Goal: Information Seeking & Learning: Learn about a topic

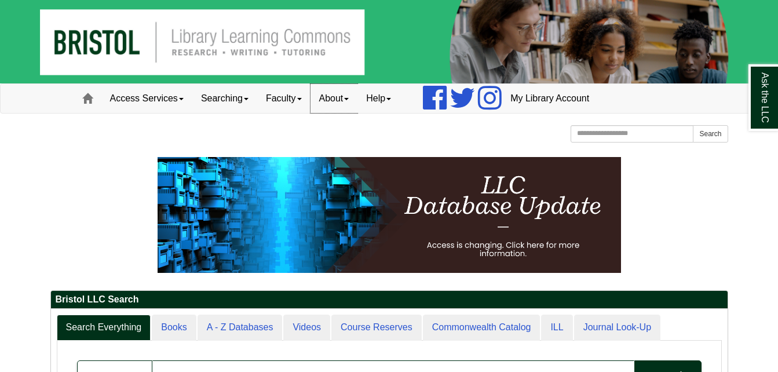
click at [352, 91] on link "About" at bounding box center [333, 98] width 47 height 29
click at [629, 138] on input "Search the Website" at bounding box center [631, 133] width 123 height 17
type input "********"
click at [693, 125] on button "Search" at bounding box center [710, 133] width 35 height 17
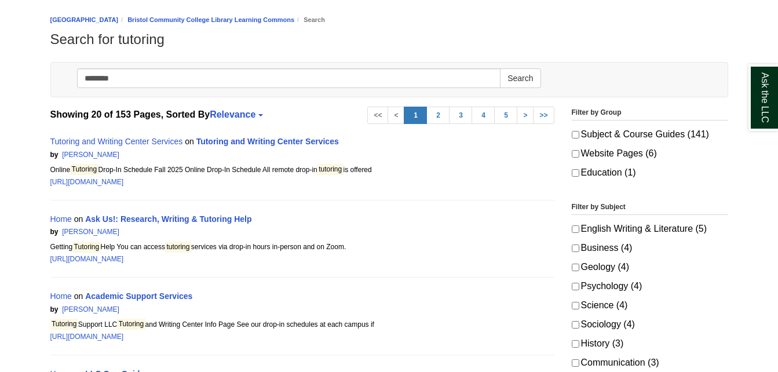
scroll to position [116, 0]
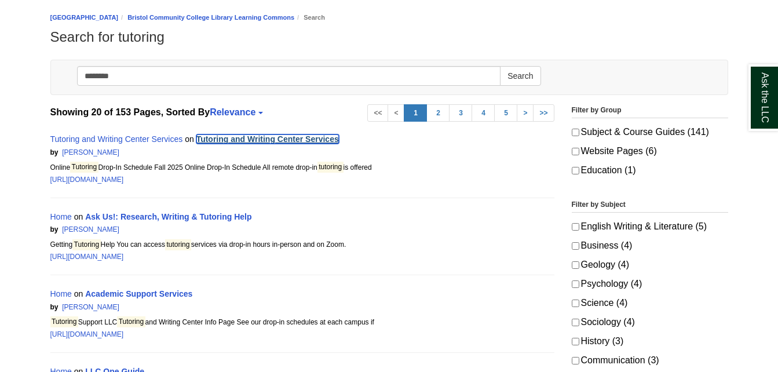
click at [276, 139] on link "Tutoring and Writing Center Services" at bounding box center [267, 138] width 142 height 9
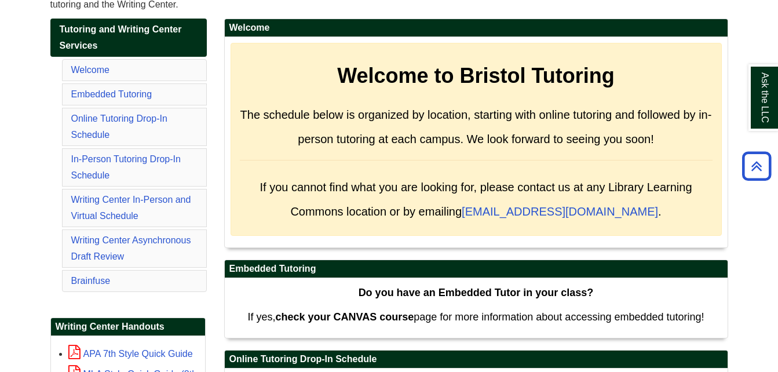
scroll to position [185, 0]
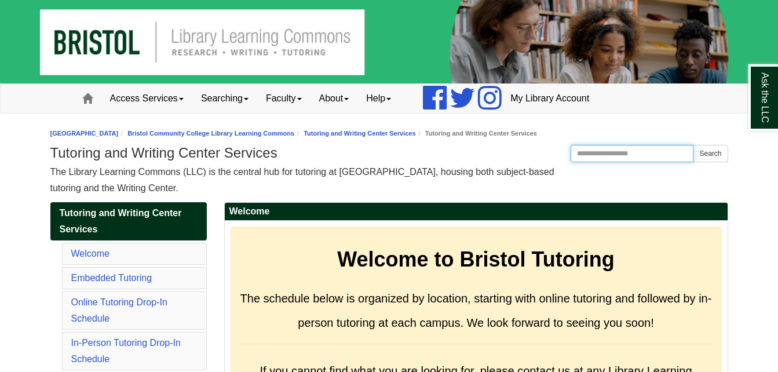
click at [646, 152] on input "Search the Website" at bounding box center [631, 153] width 123 height 17
type input "**********"
click at [693, 145] on button "Search" at bounding box center [710, 153] width 35 height 17
click at [329, 99] on link "About" at bounding box center [333, 98] width 47 height 29
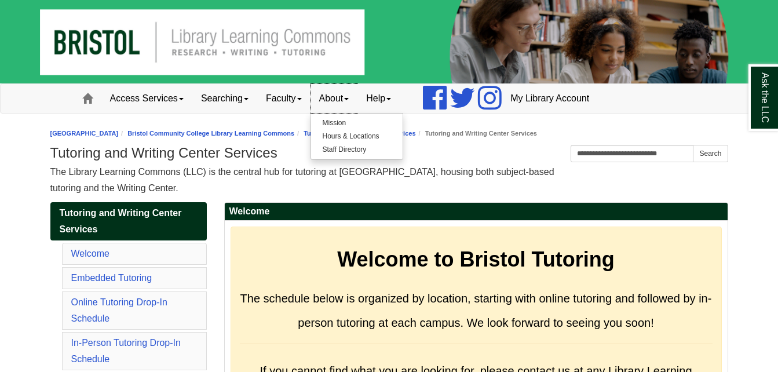
click at [327, 100] on link "About" at bounding box center [333, 98] width 47 height 29
click at [236, 99] on link "Searching" at bounding box center [224, 98] width 65 height 29
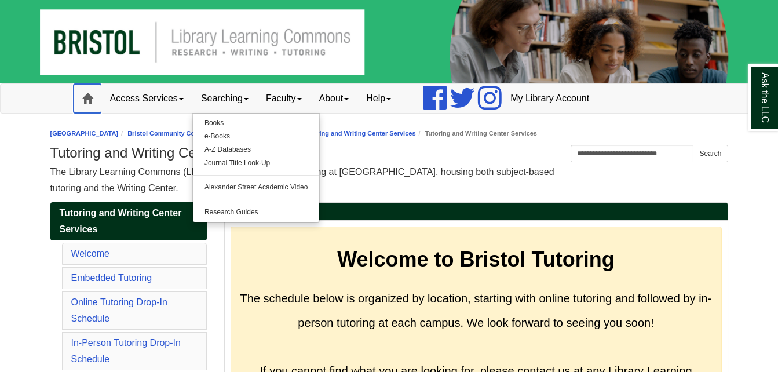
click at [93, 100] on link "Home" at bounding box center [88, 98] width 28 height 29
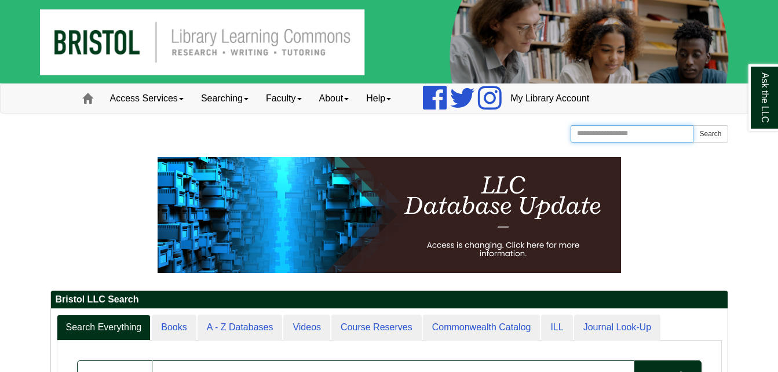
click at [648, 134] on input "Search the Website" at bounding box center [631, 133] width 123 height 17
click at [648, 134] on input "*****" at bounding box center [631, 133] width 123 height 17
type input "******"
click at [693, 125] on button "Search" at bounding box center [710, 133] width 35 height 17
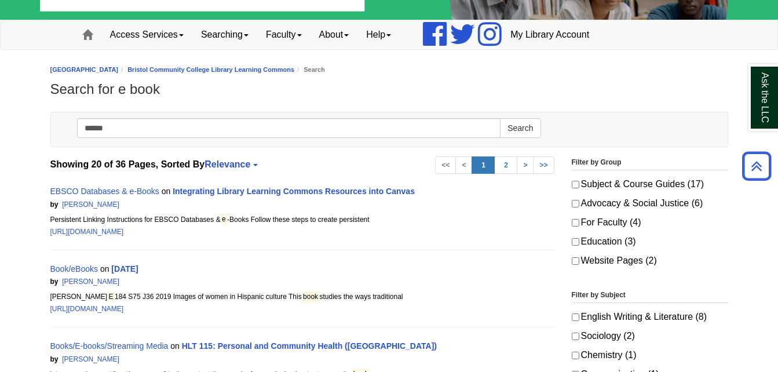
scroll to position [60, 0]
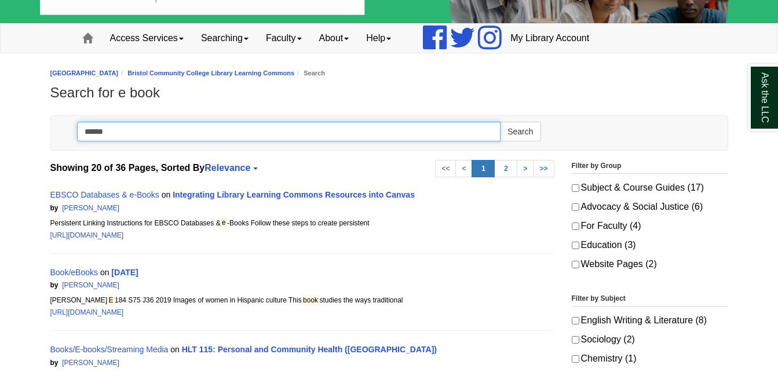
drag, startPoint x: 360, startPoint y: 129, endPoint x: 320, endPoint y: 130, distance: 40.0
click at [320, 130] on input "******" at bounding box center [289, 132] width 424 height 20
click at [500, 122] on button "Search" at bounding box center [520, 132] width 41 height 20
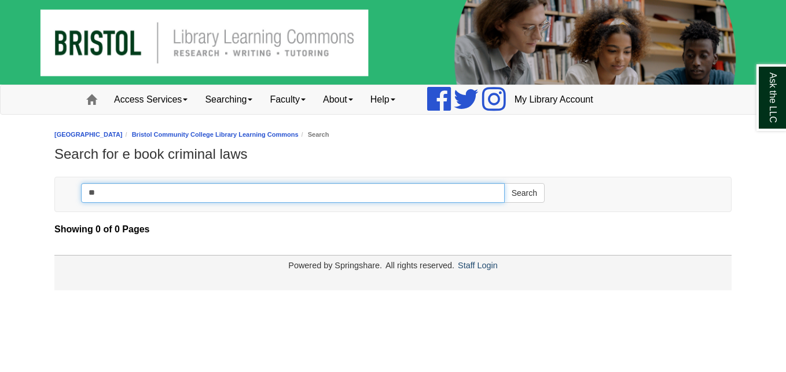
type input "*"
type input "**********"
click at [504, 183] on button "Search" at bounding box center [524, 193] width 41 height 20
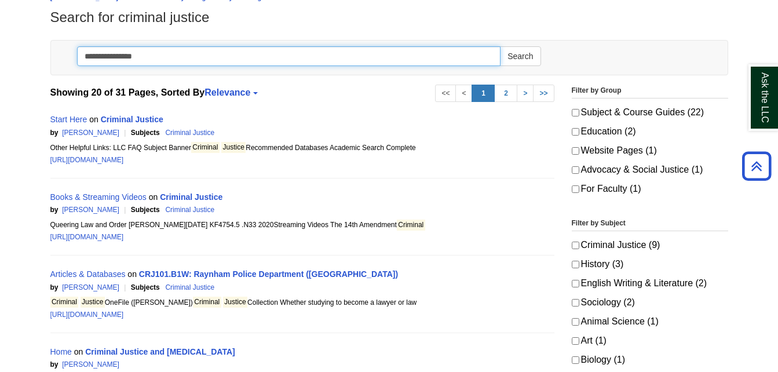
scroll to position [123, 0]
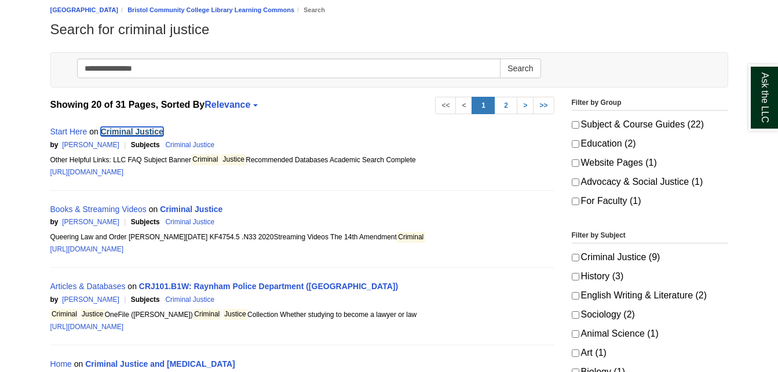
click at [148, 129] on link "Criminal Justice" at bounding box center [132, 131] width 63 height 9
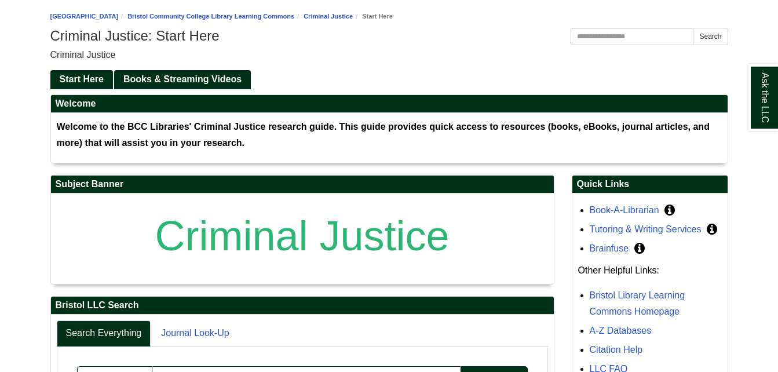
scroll to position [139, 0]
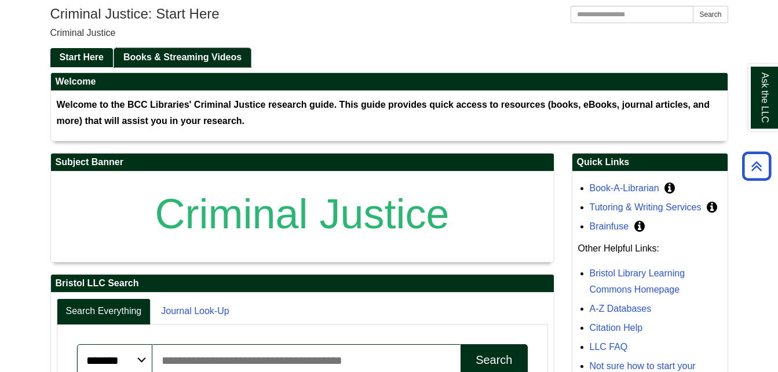
click at [206, 60] on span "Books & Streaming Videos" at bounding box center [182, 57] width 118 height 10
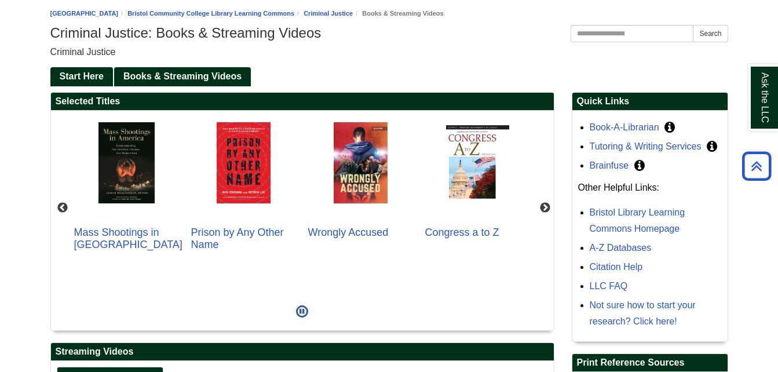
scroll to position [116, 0]
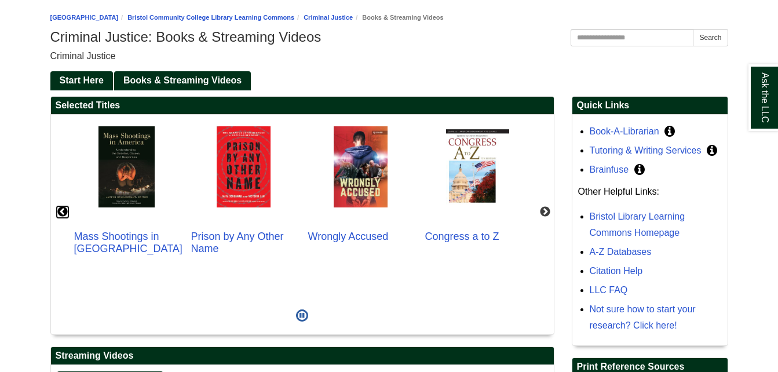
click at [65, 210] on button "Previous" at bounding box center [63, 212] width 12 height 12
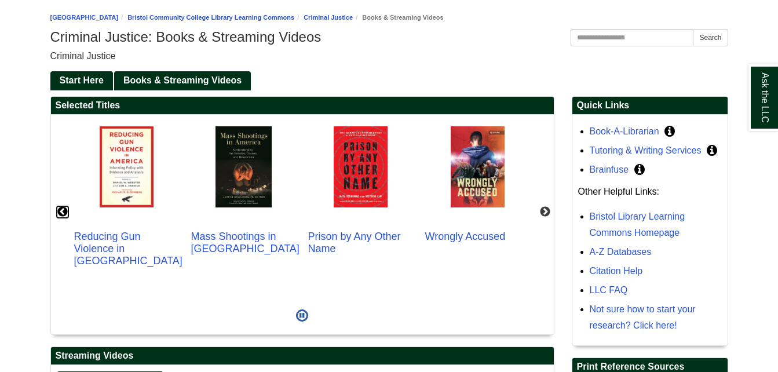
click at [65, 210] on button "Previous" at bounding box center [63, 212] width 12 height 12
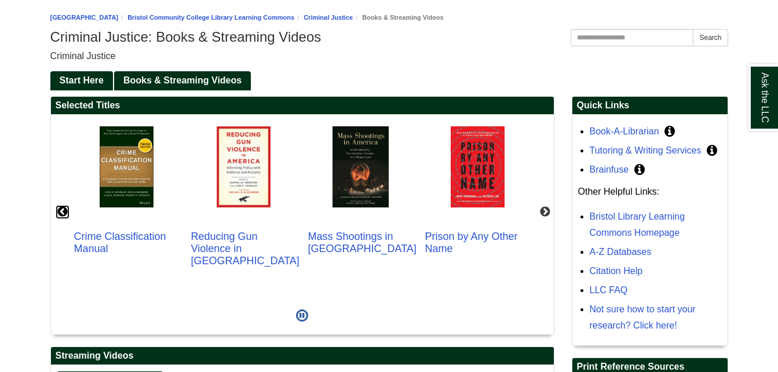
click at [65, 210] on button "Previous" at bounding box center [63, 212] width 12 height 12
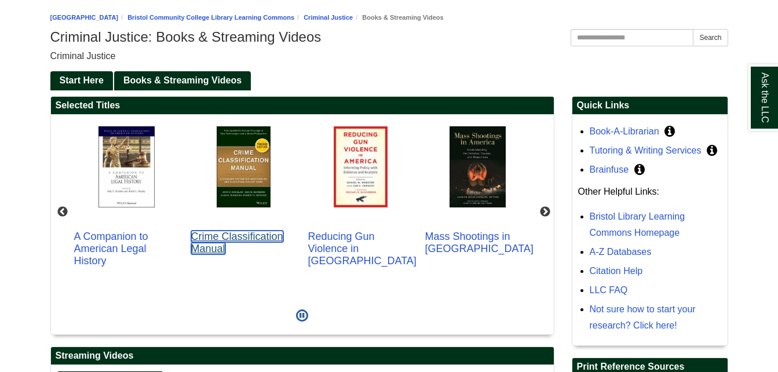
click at [249, 237] on link "Crime Classification Manual" at bounding box center [237, 243] width 92 height 24
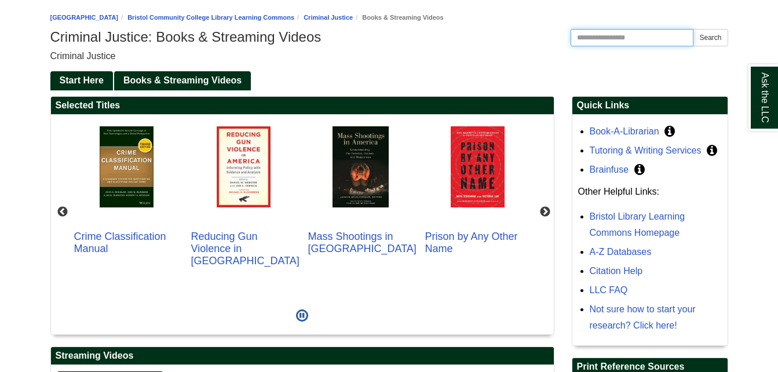
click at [647, 36] on input "Search this Guide" at bounding box center [631, 37] width 123 height 17
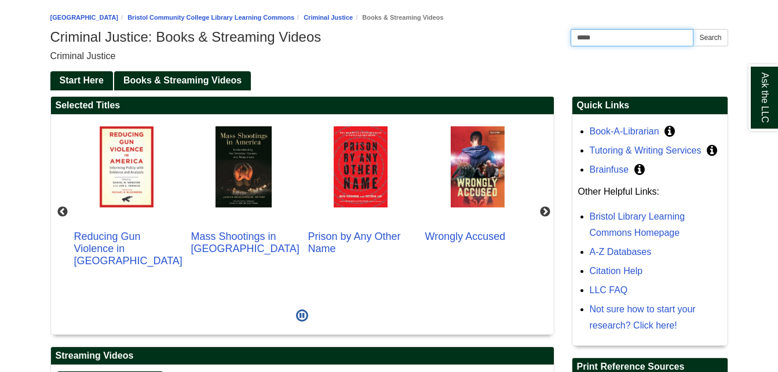
type input "*****"
click at [693, 29] on button "Search" at bounding box center [710, 37] width 35 height 17
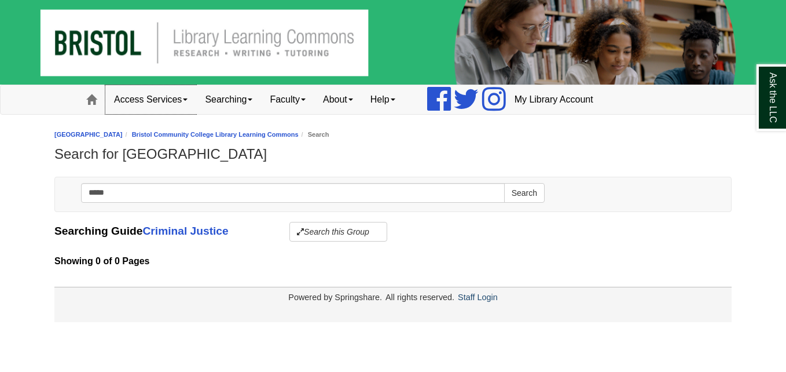
click at [148, 97] on link "Access Services" at bounding box center [150, 99] width 91 height 29
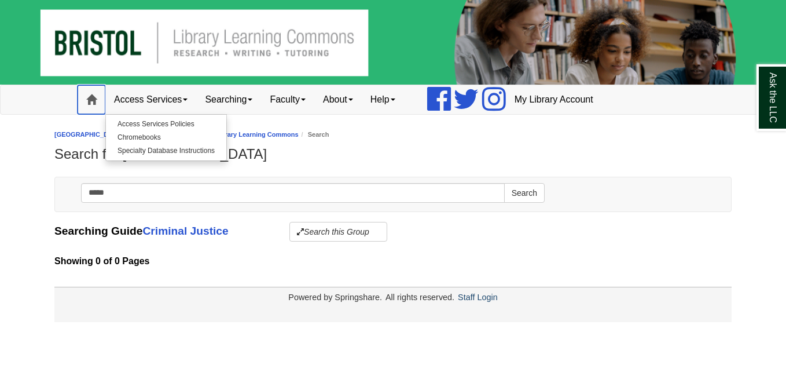
click at [94, 94] on span at bounding box center [91, 99] width 10 height 10
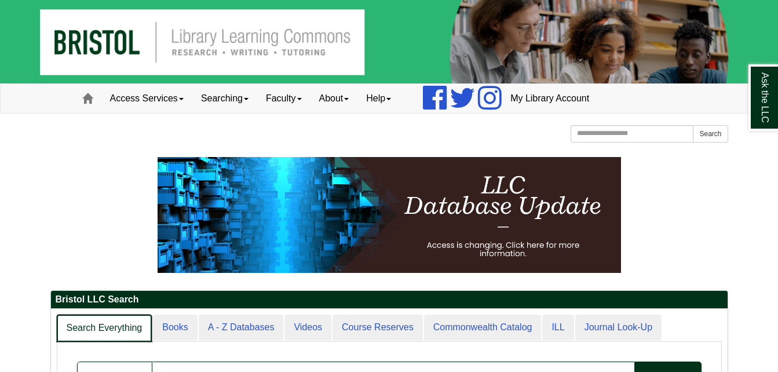
scroll to position [6, 6]
click at [185, 324] on link "Books" at bounding box center [174, 327] width 45 height 27
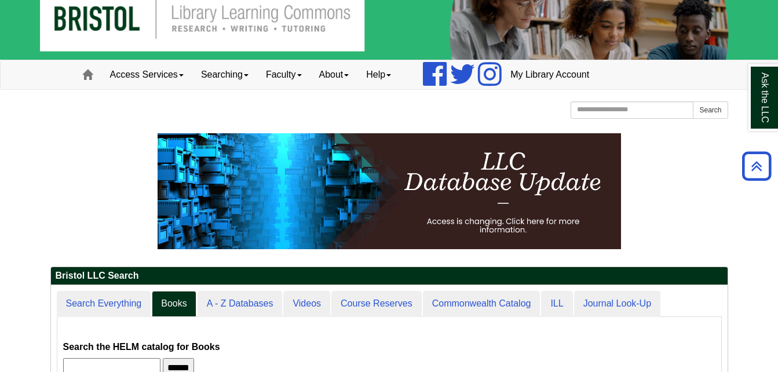
scroll to position [0, 0]
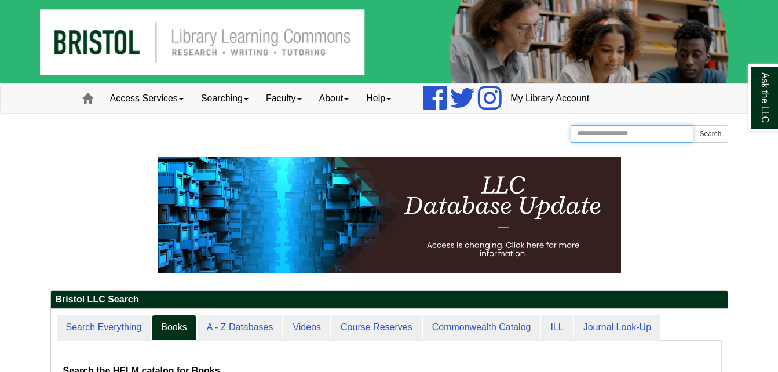
click at [609, 136] on input "Search the Website" at bounding box center [631, 133] width 123 height 17
type input "**********"
click at [693, 125] on button "Search" at bounding box center [710, 133] width 35 height 17
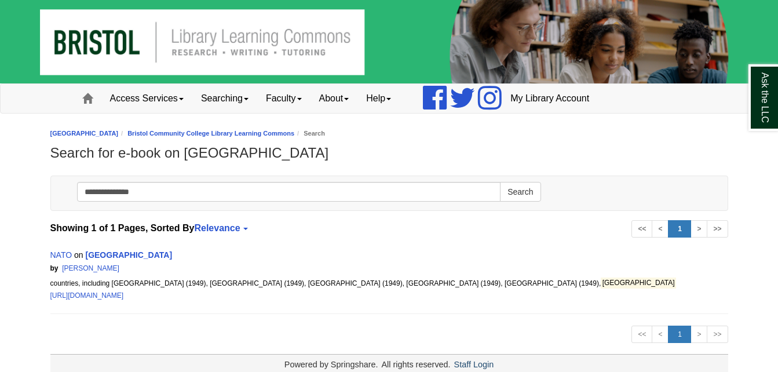
click at [601, 282] on mark "[GEOGRAPHIC_DATA]" at bounding box center [638, 282] width 75 height 11
click at [104, 258] on link "[GEOGRAPHIC_DATA]" at bounding box center [128, 254] width 87 height 9
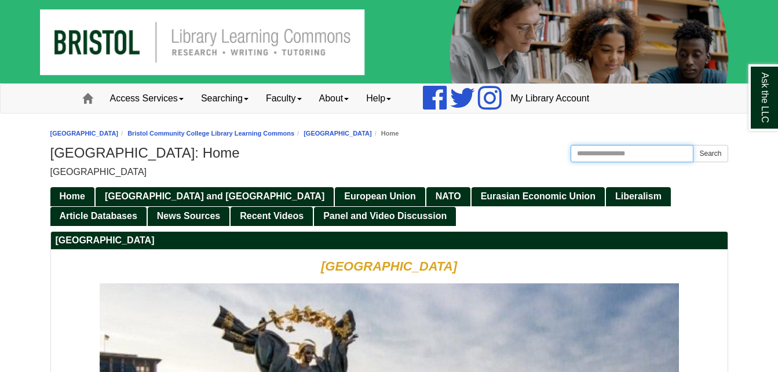
click at [613, 149] on input "Search this Guide" at bounding box center [631, 153] width 123 height 17
type input "**********"
click at [693, 145] on button "Search" at bounding box center [710, 153] width 35 height 17
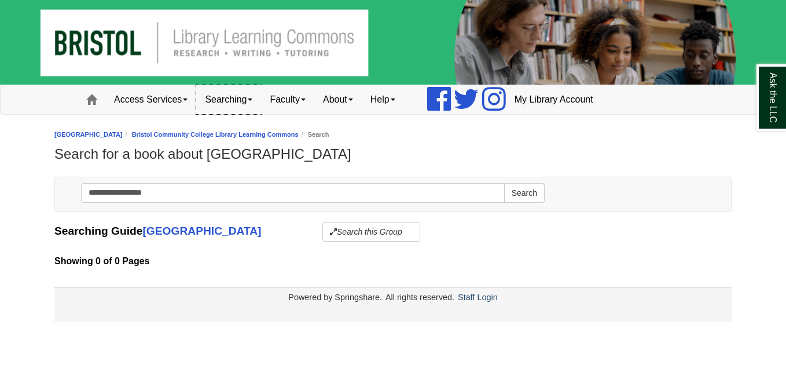
click at [246, 98] on link "Searching" at bounding box center [228, 99] width 65 height 29
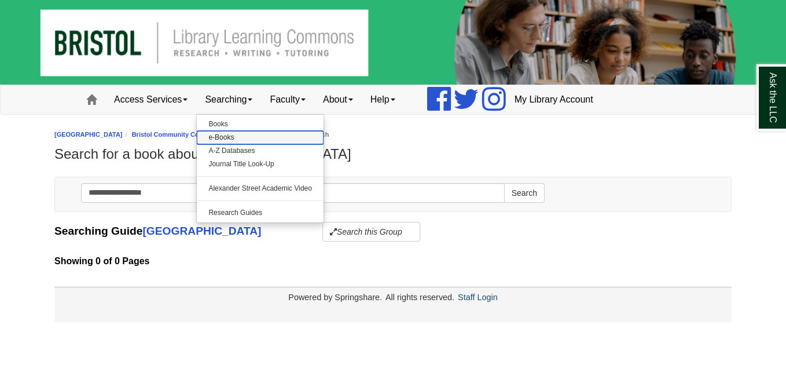
click at [235, 137] on link "e-Books" at bounding box center [260, 137] width 127 height 13
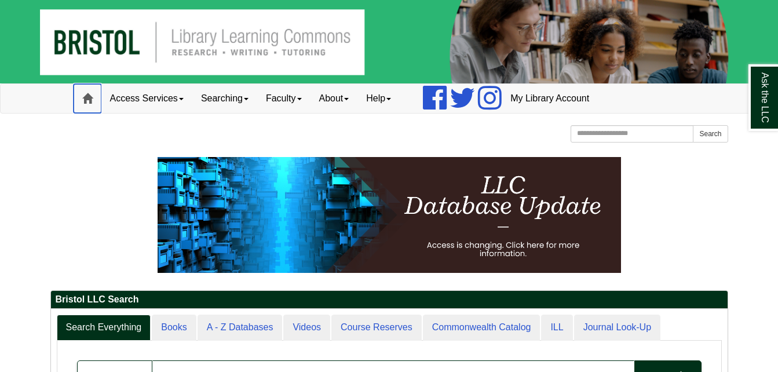
click at [94, 94] on link "Home" at bounding box center [88, 98] width 28 height 29
